Goal: Check status: Check status

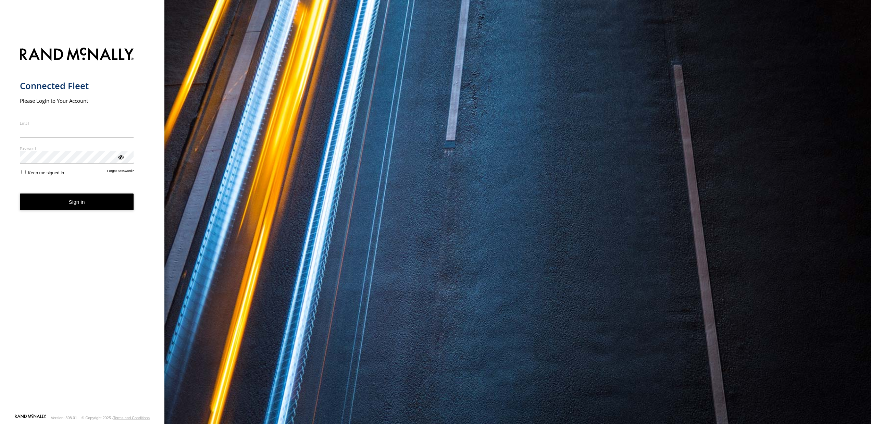
type input "**********"
click at [77, 210] on button "Sign in" at bounding box center [77, 201] width 114 height 17
click at [78, 208] on button "Sign in" at bounding box center [77, 201] width 114 height 17
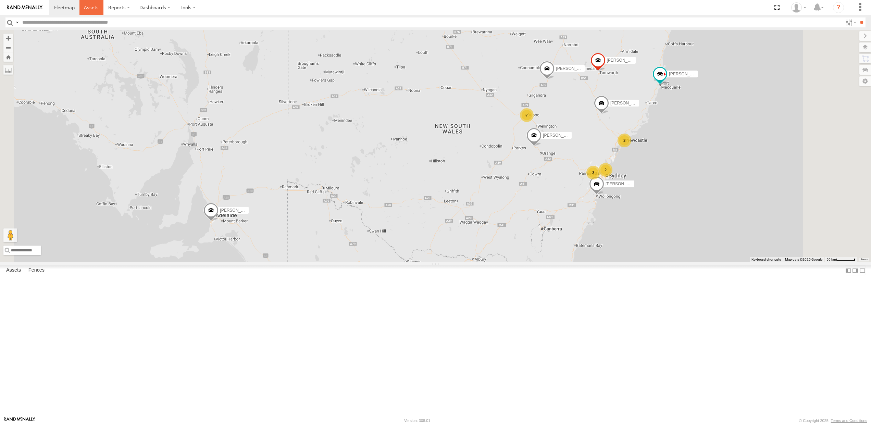
click at [94, 10] on span at bounding box center [91, 7] width 15 height 7
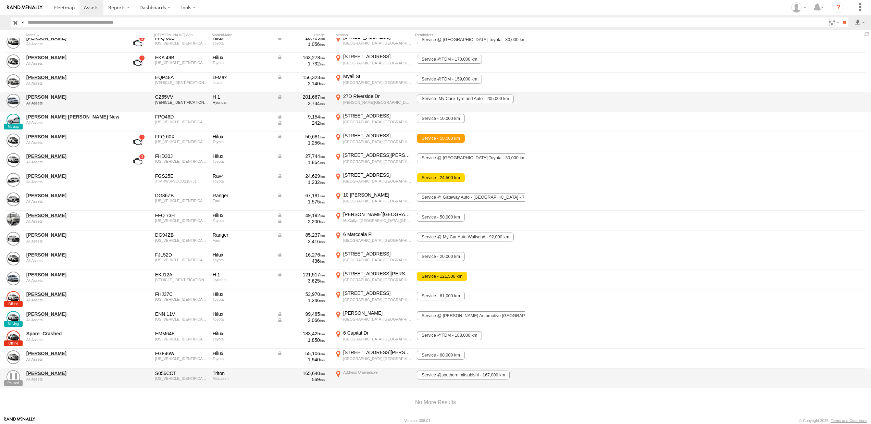
scroll to position [98, 0]
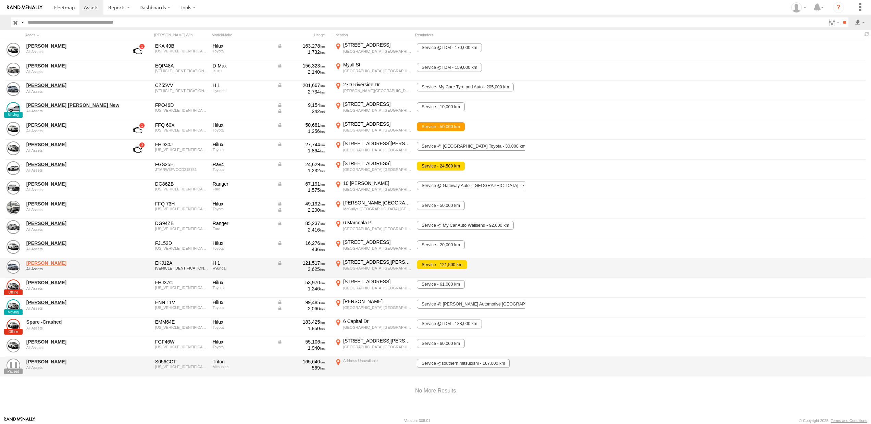
click at [40, 260] on link "[PERSON_NAME]" at bounding box center [73, 263] width 94 height 6
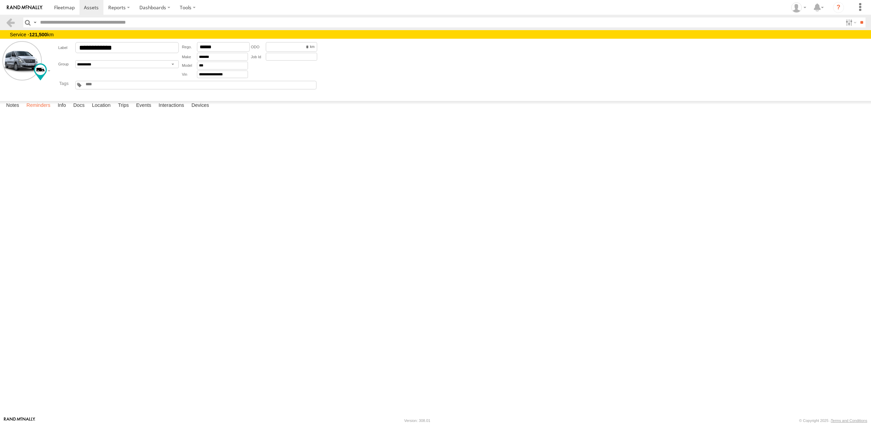
click at [43, 111] on label "Reminders" at bounding box center [38, 106] width 31 height 10
click at [46, 420] on footer "Rand McNally Version: 308.01 © Copyright 2025 - Terms and Conditions" at bounding box center [435, 420] width 871 height 8
click at [41, 111] on label "Reminders" at bounding box center [38, 106] width 31 height 10
